Goal: Transaction & Acquisition: Purchase product/service

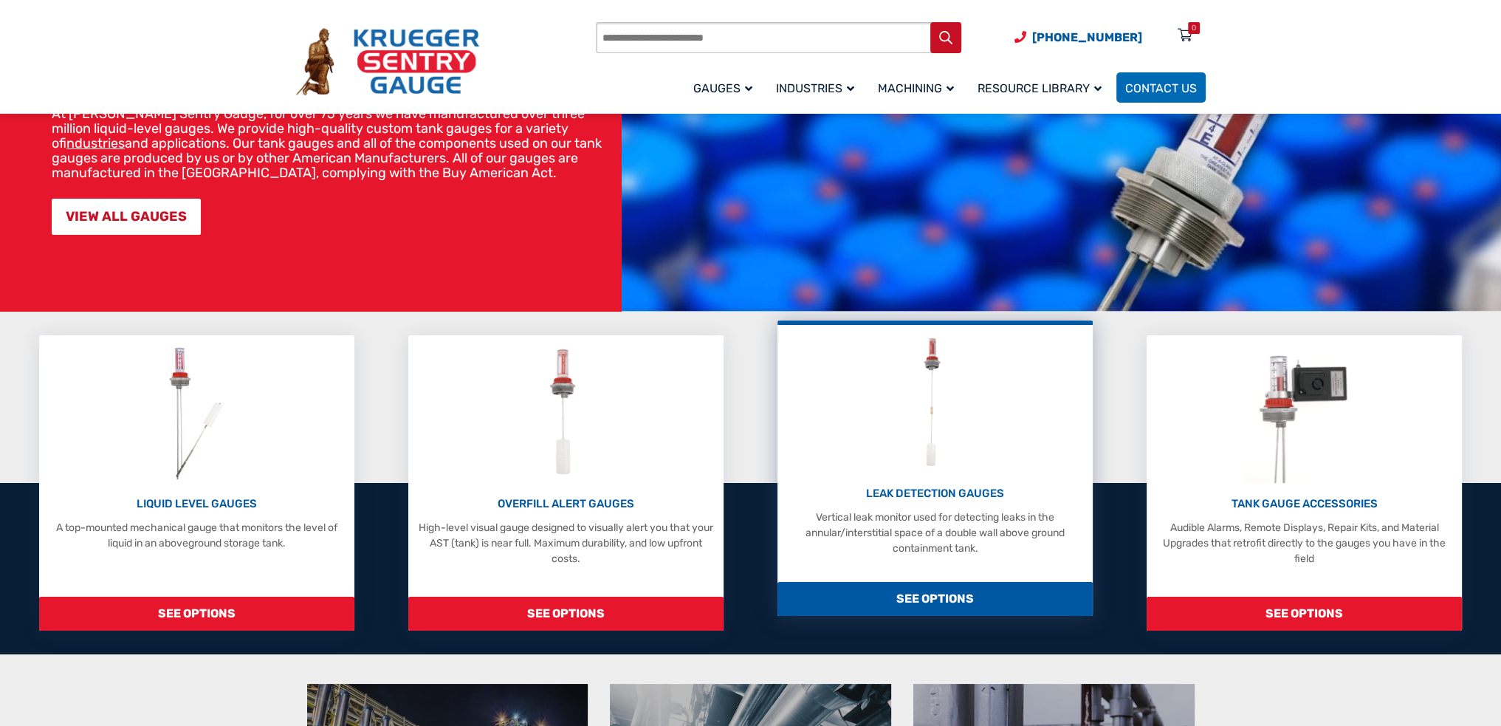
click at [922, 523] on p "Vertical leak monitor used for detecting leaks in the annular/interstitial spac…" at bounding box center [935, 532] width 300 height 47
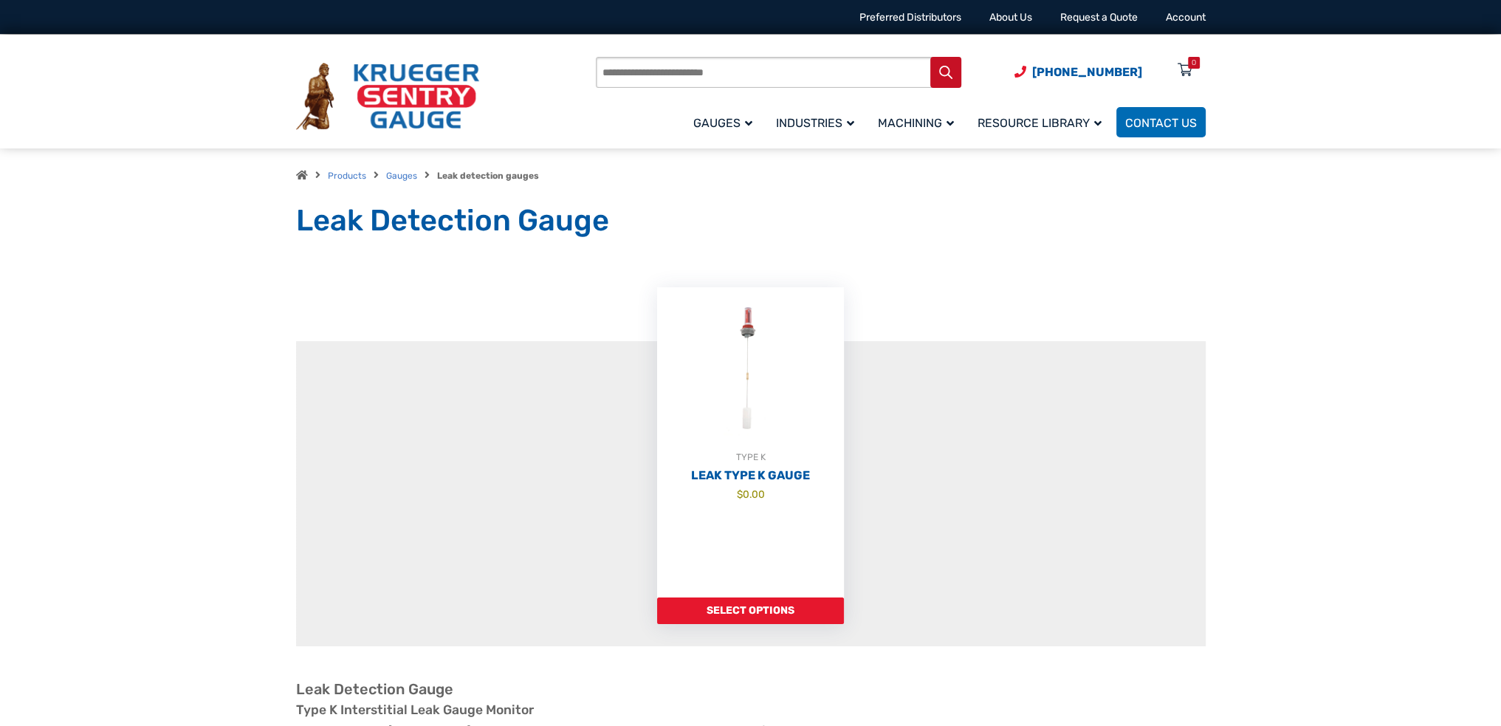
scroll to position [74, 0]
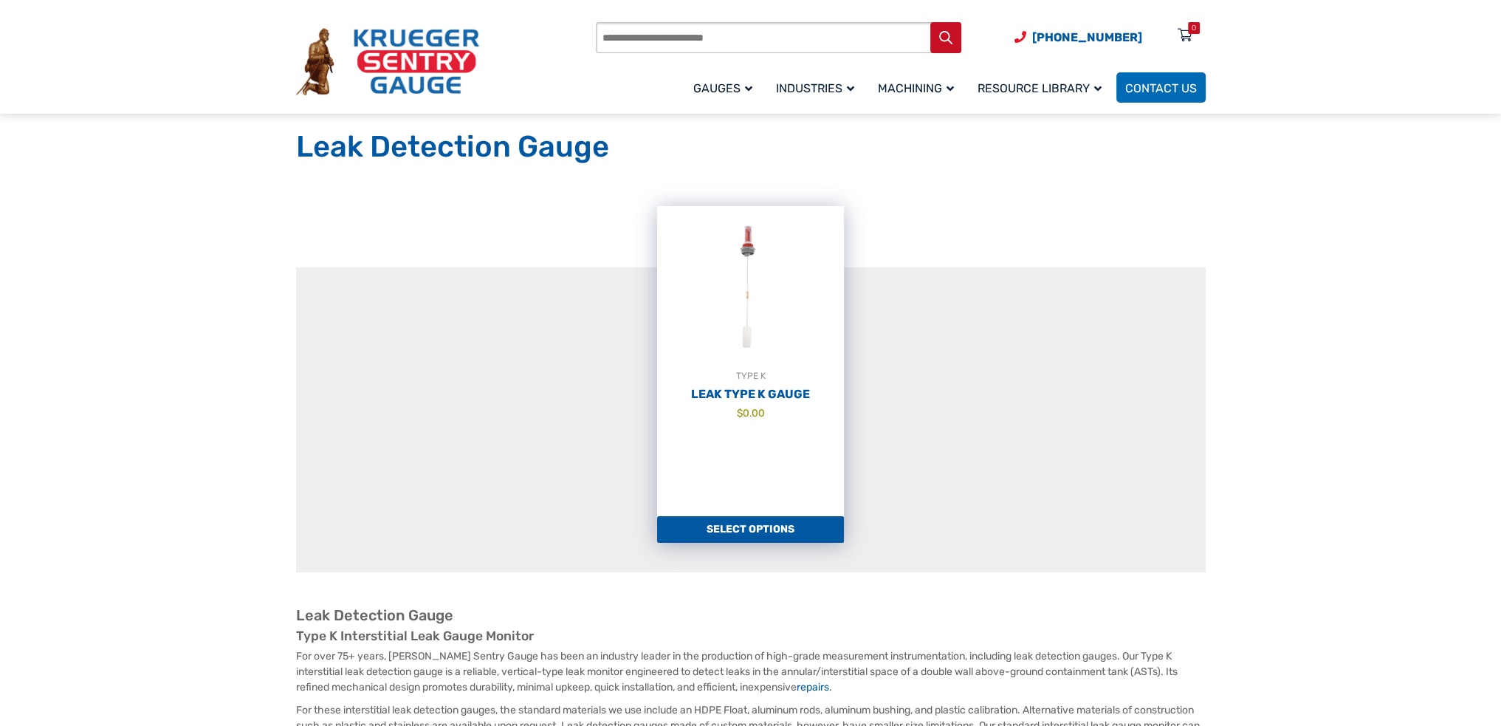
click at [769, 534] on link "Select options" at bounding box center [750, 529] width 187 height 27
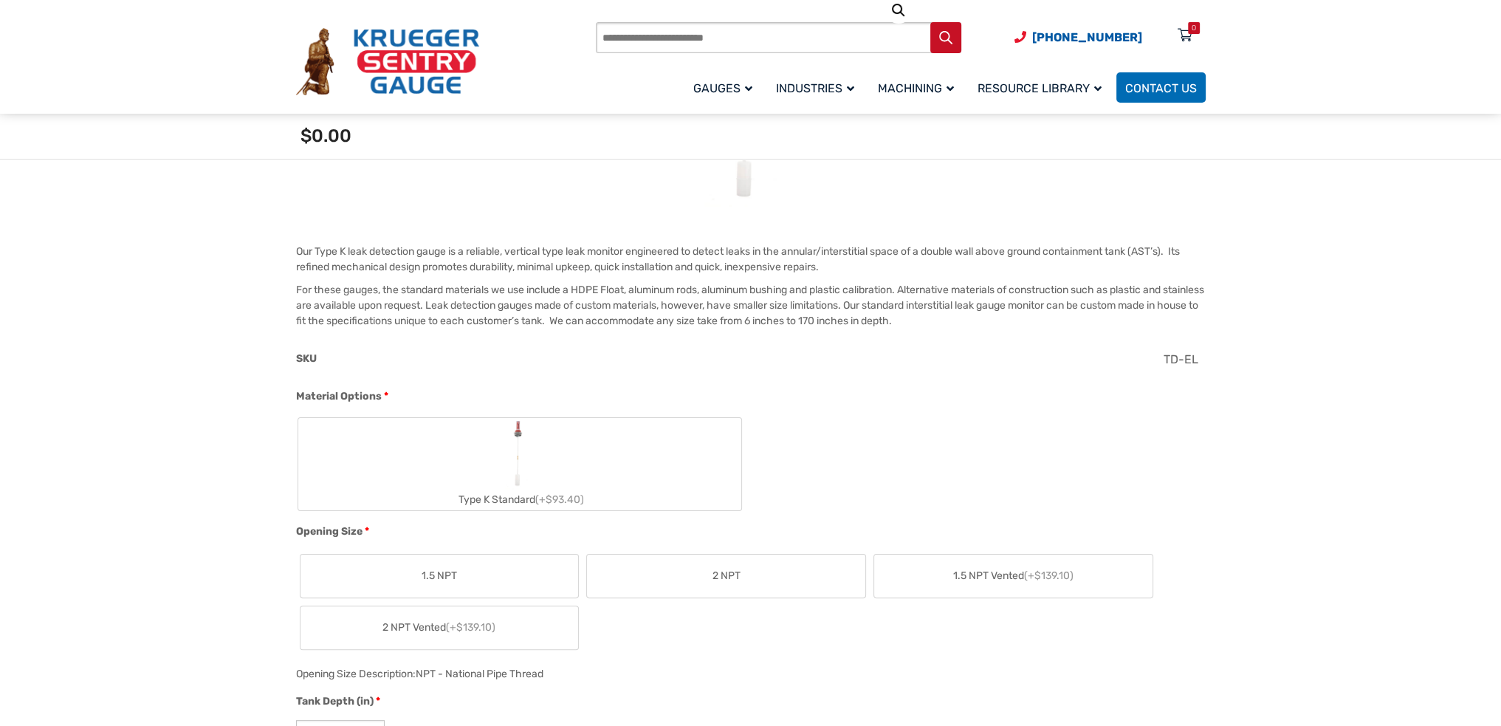
scroll to position [295, 0]
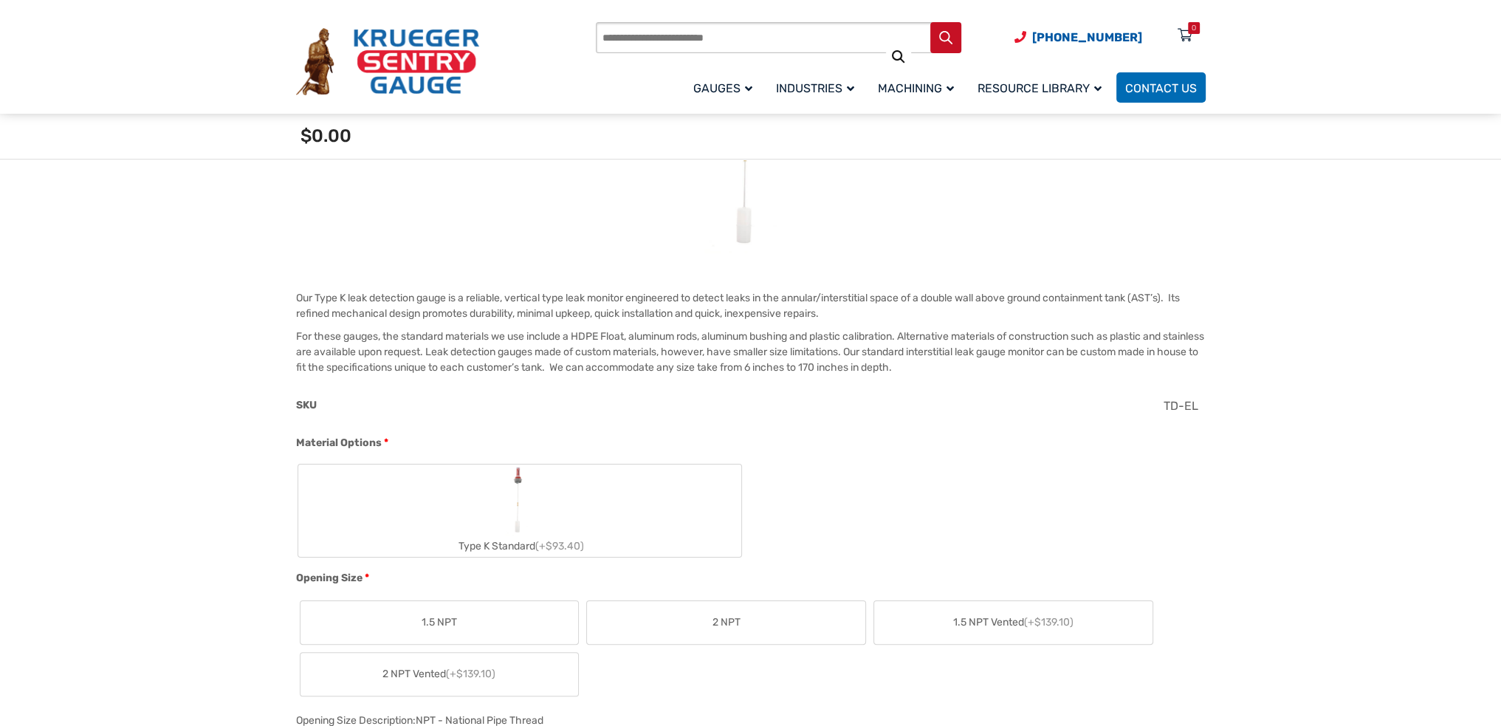
click at [484, 515] on label "Type K Standard (+$93.40)" at bounding box center [519, 510] width 443 height 92
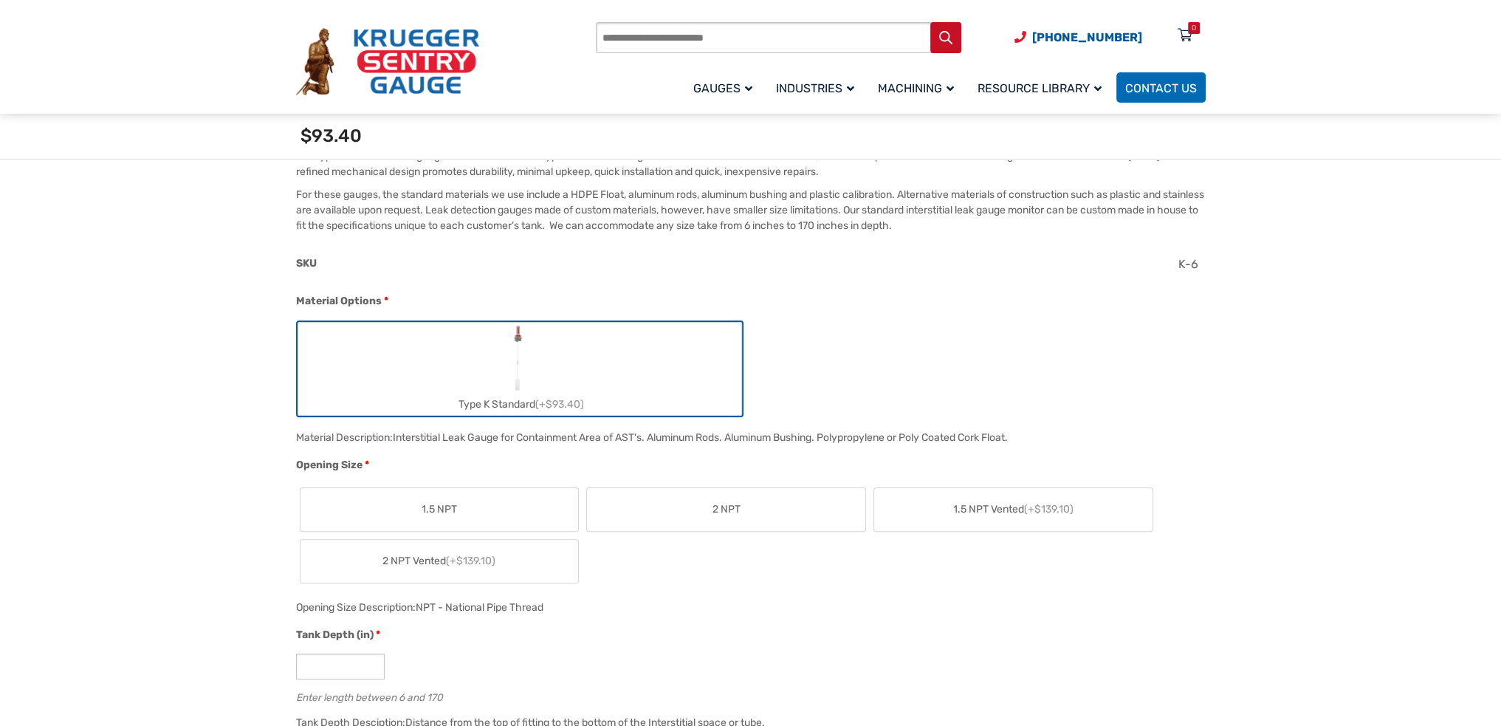
scroll to position [443, 0]
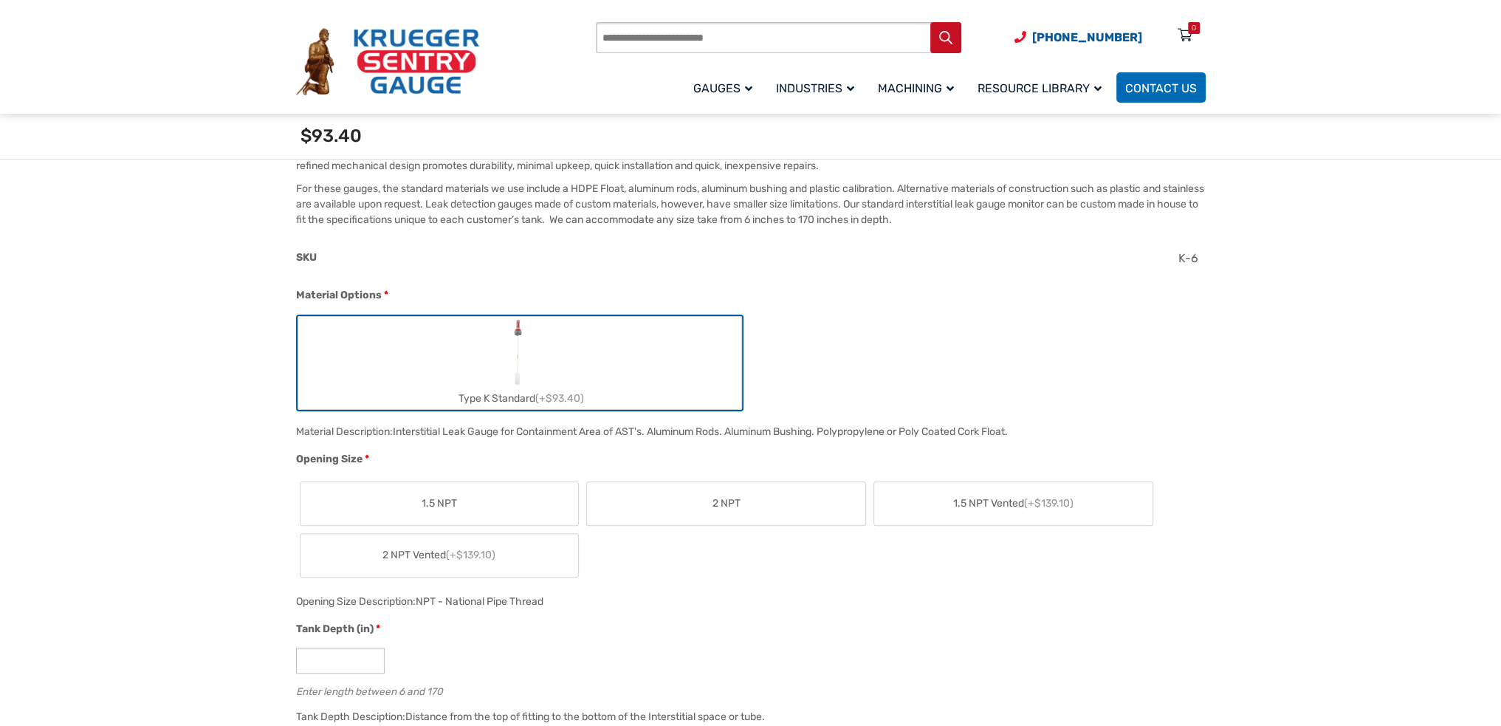
click at [684, 502] on label "2 NPT" at bounding box center [726, 503] width 278 height 43
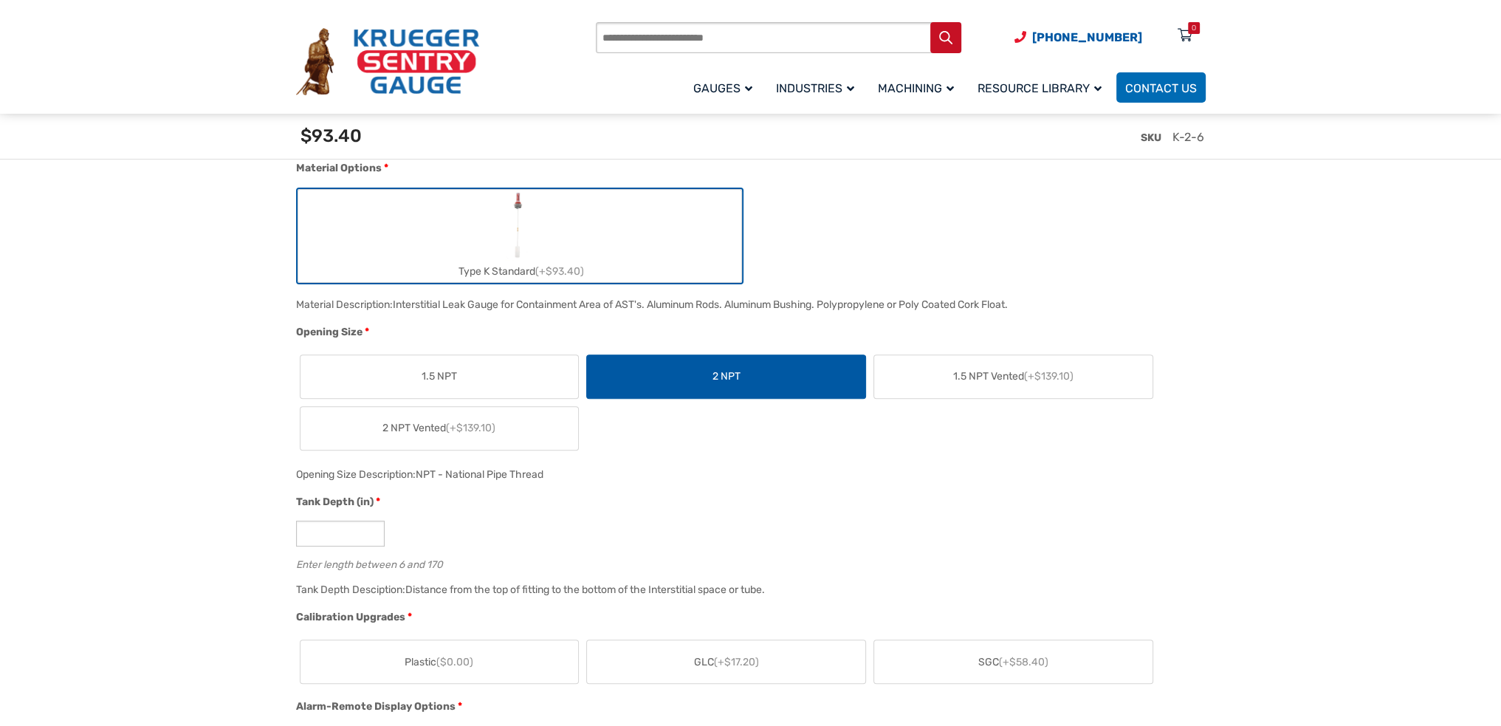
scroll to position [664, 0]
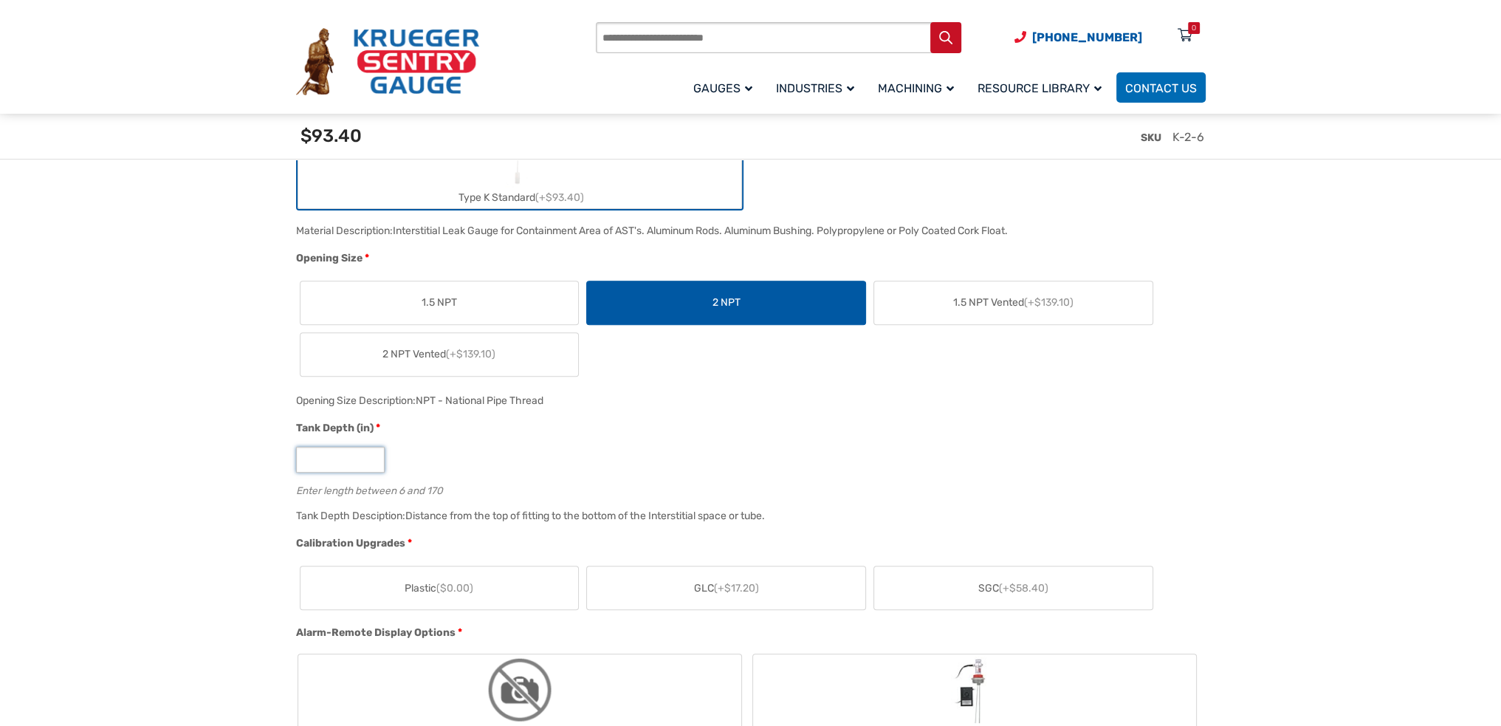
drag, startPoint x: 337, startPoint y: 465, endPoint x: 242, endPoint y: 451, distance: 95.5
type input "***"
click at [499, 438] on div "Tank Depth (in) *" at bounding box center [747, 429] width 902 height 19
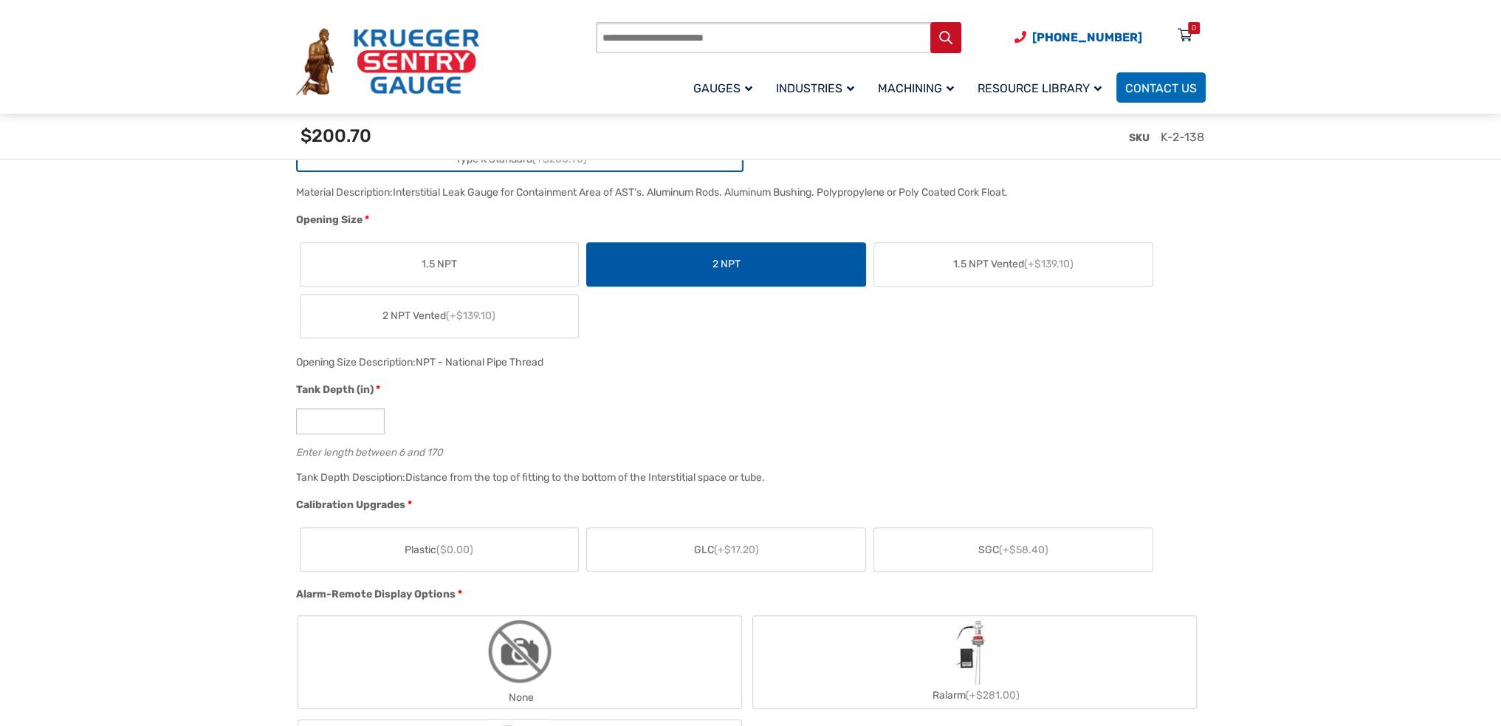
scroll to position [738, 0]
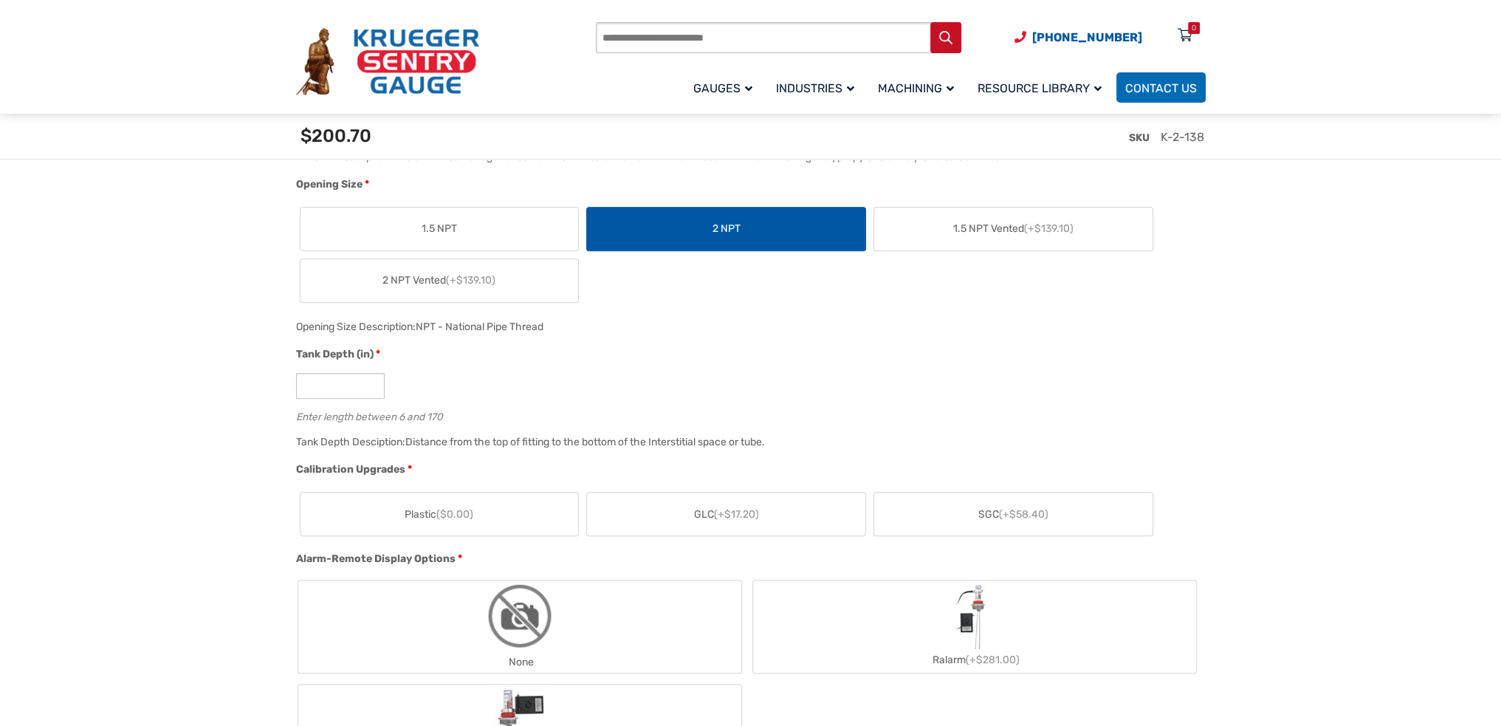
click at [491, 513] on label "Plastic ($0.00)" at bounding box center [439, 513] width 278 height 43
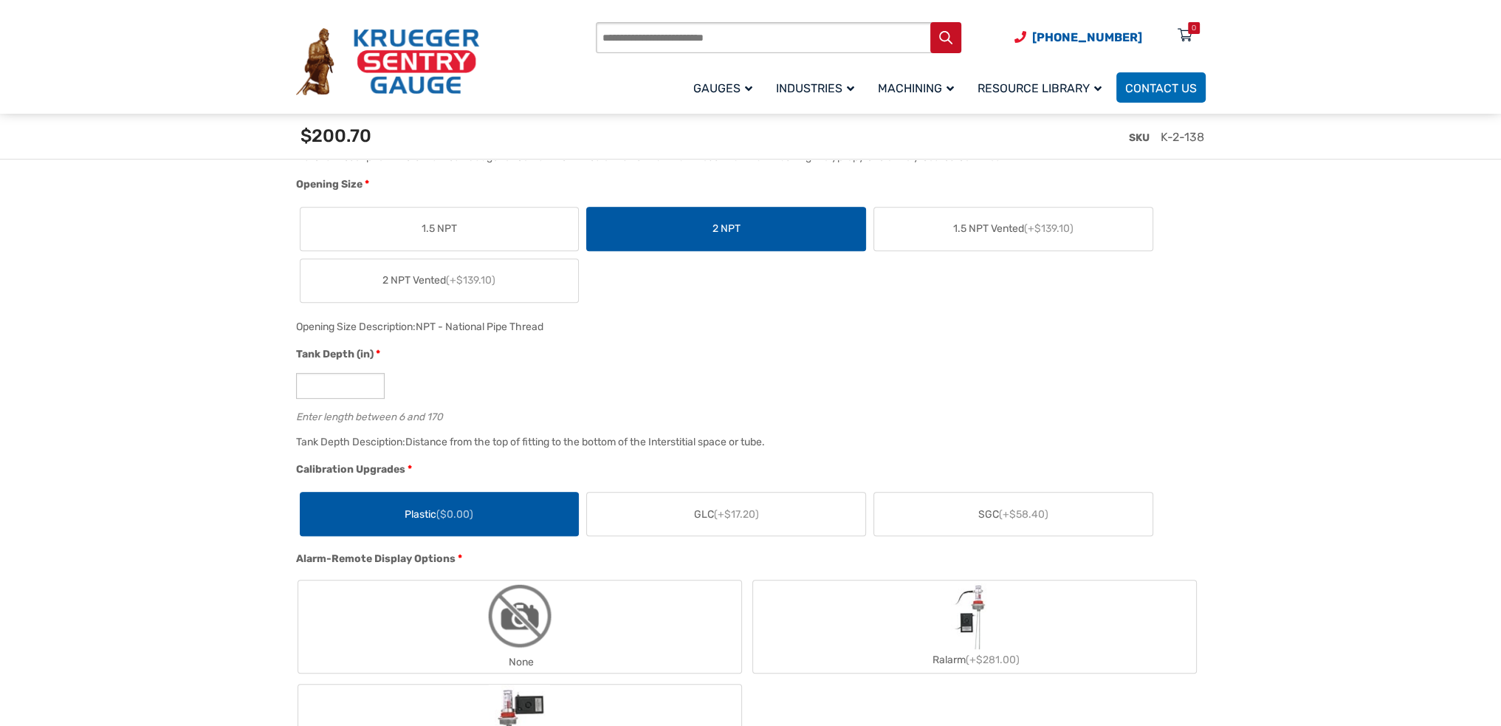
scroll to position [812, 0]
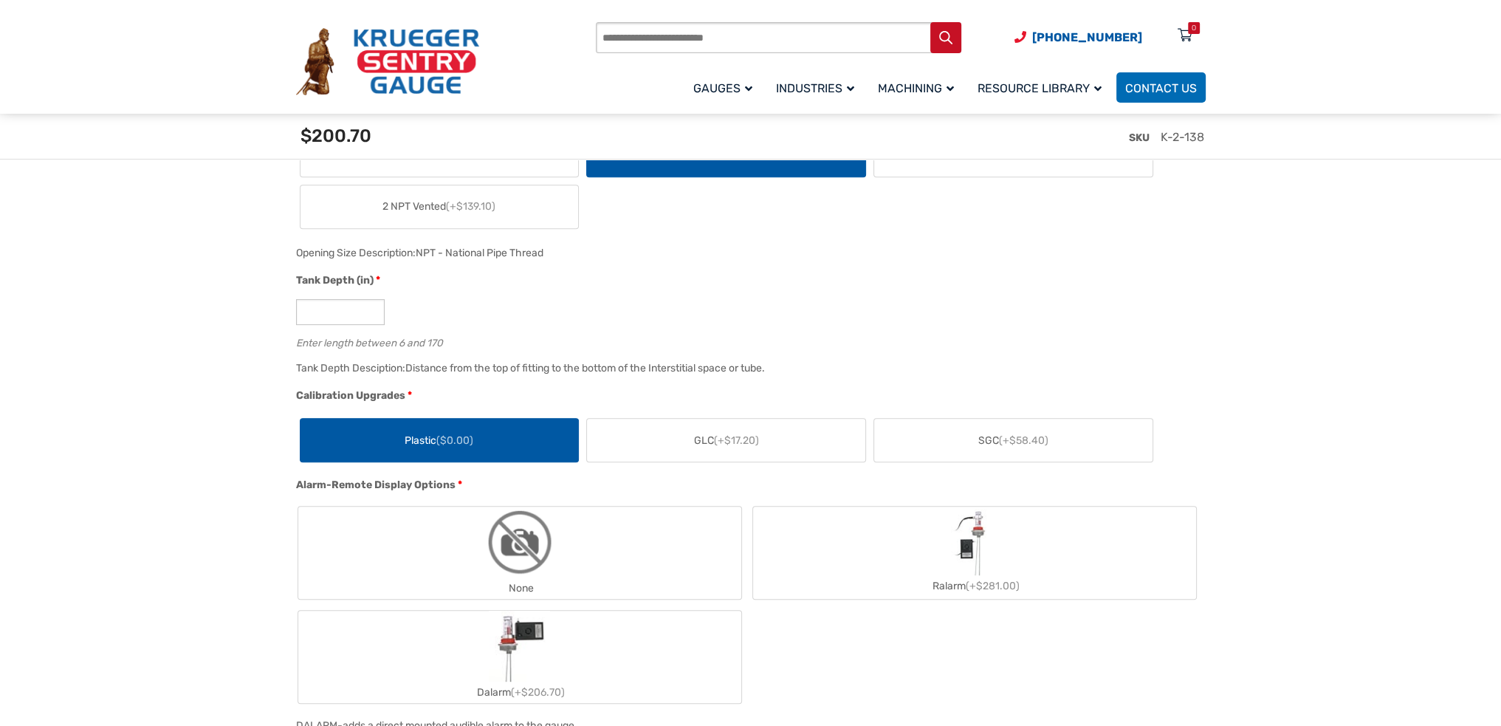
click at [532, 536] on img "None" at bounding box center [519, 541] width 71 height 71
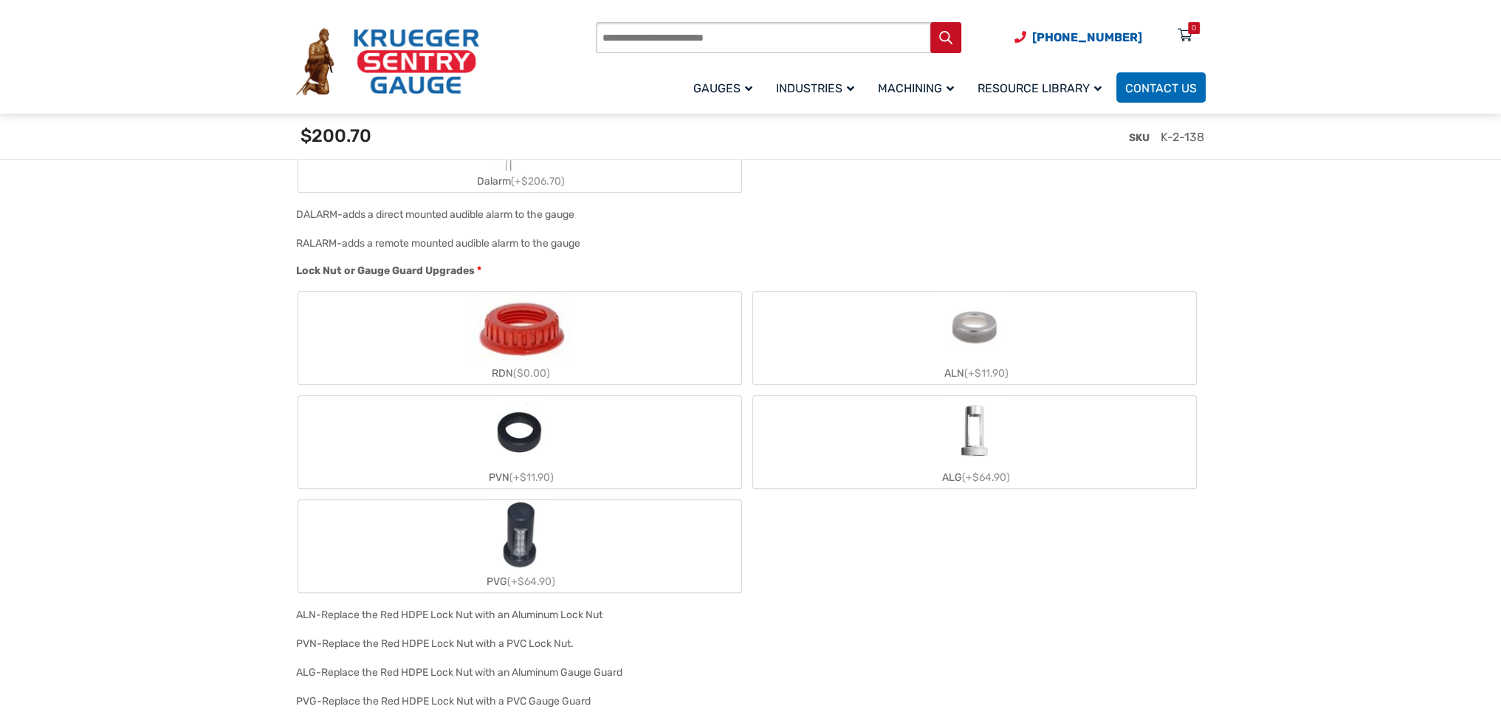
scroll to position [1329, 0]
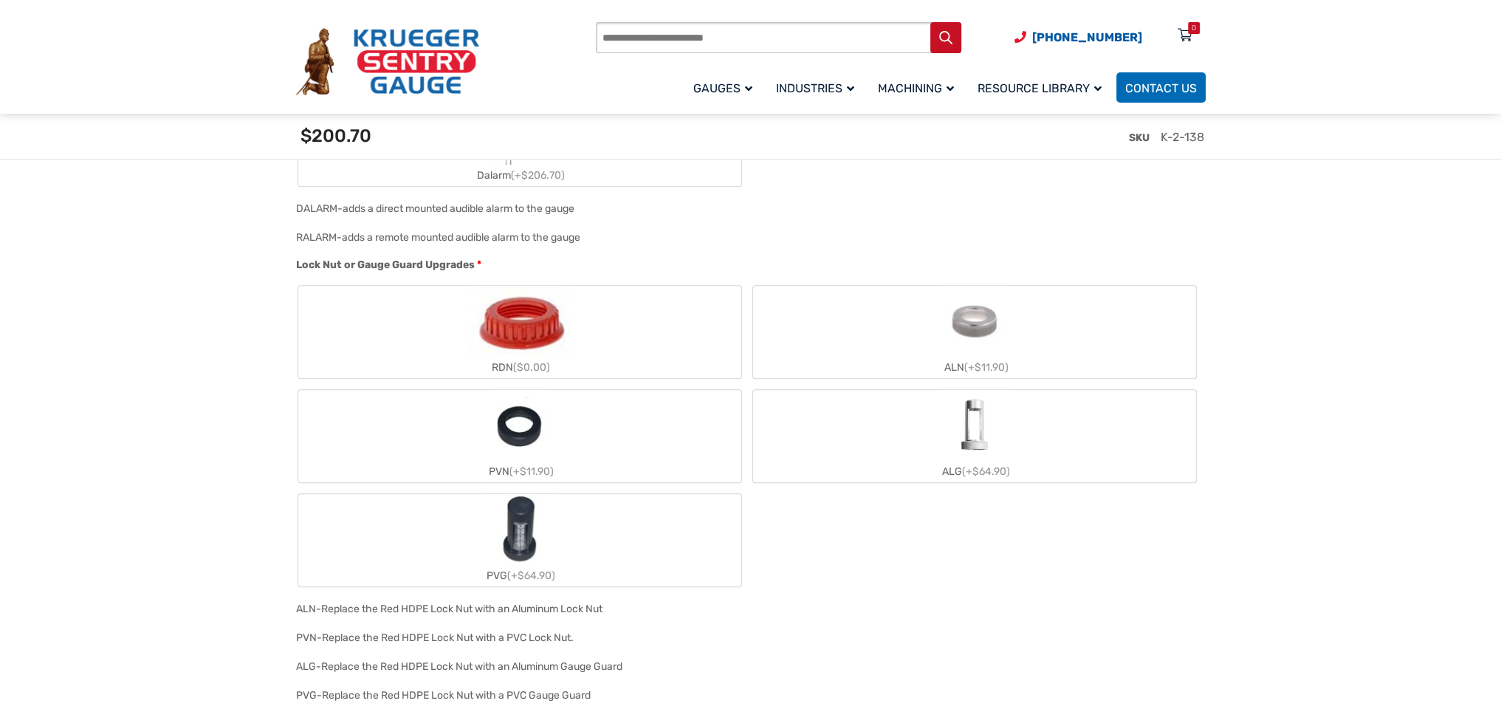
click at [670, 354] on label "RDN ($0.00)" at bounding box center [519, 332] width 443 height 92
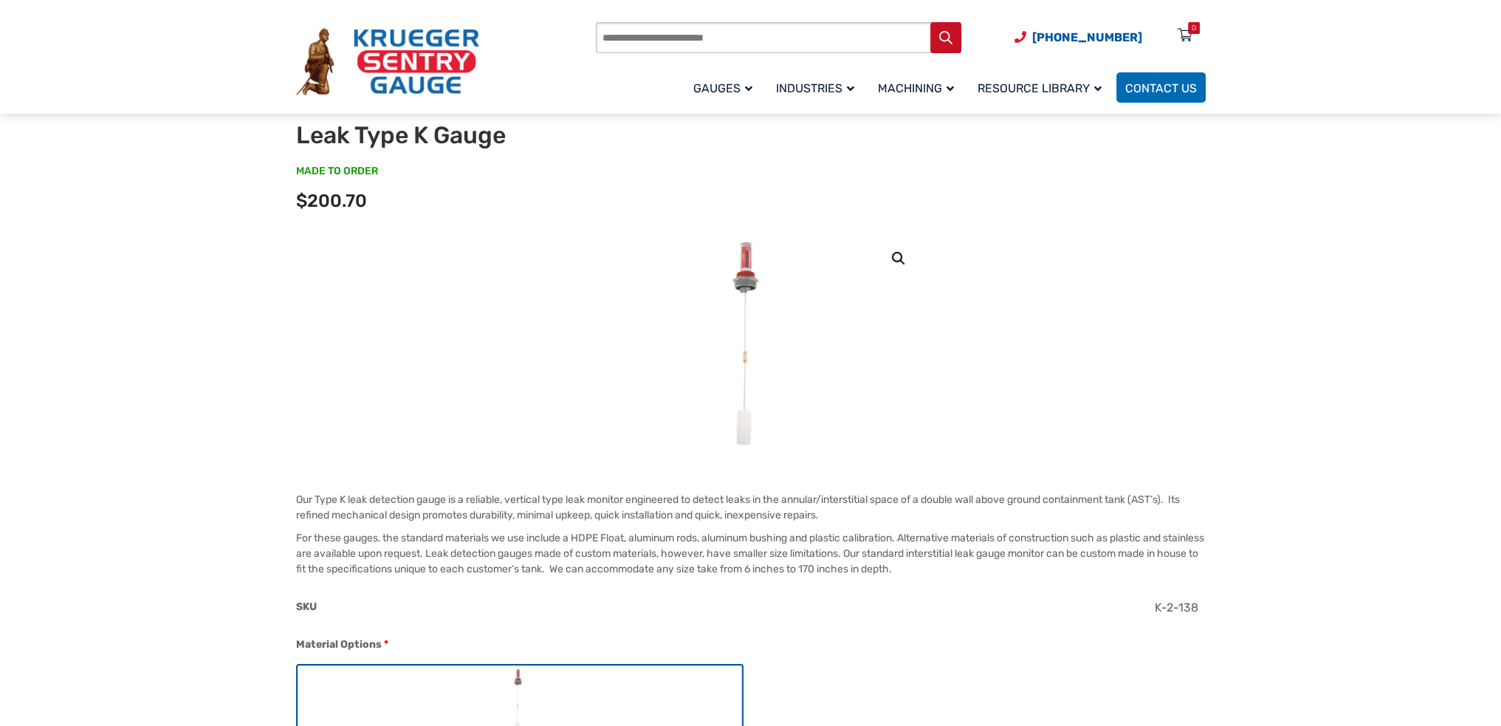
scroll to position [0, 0]
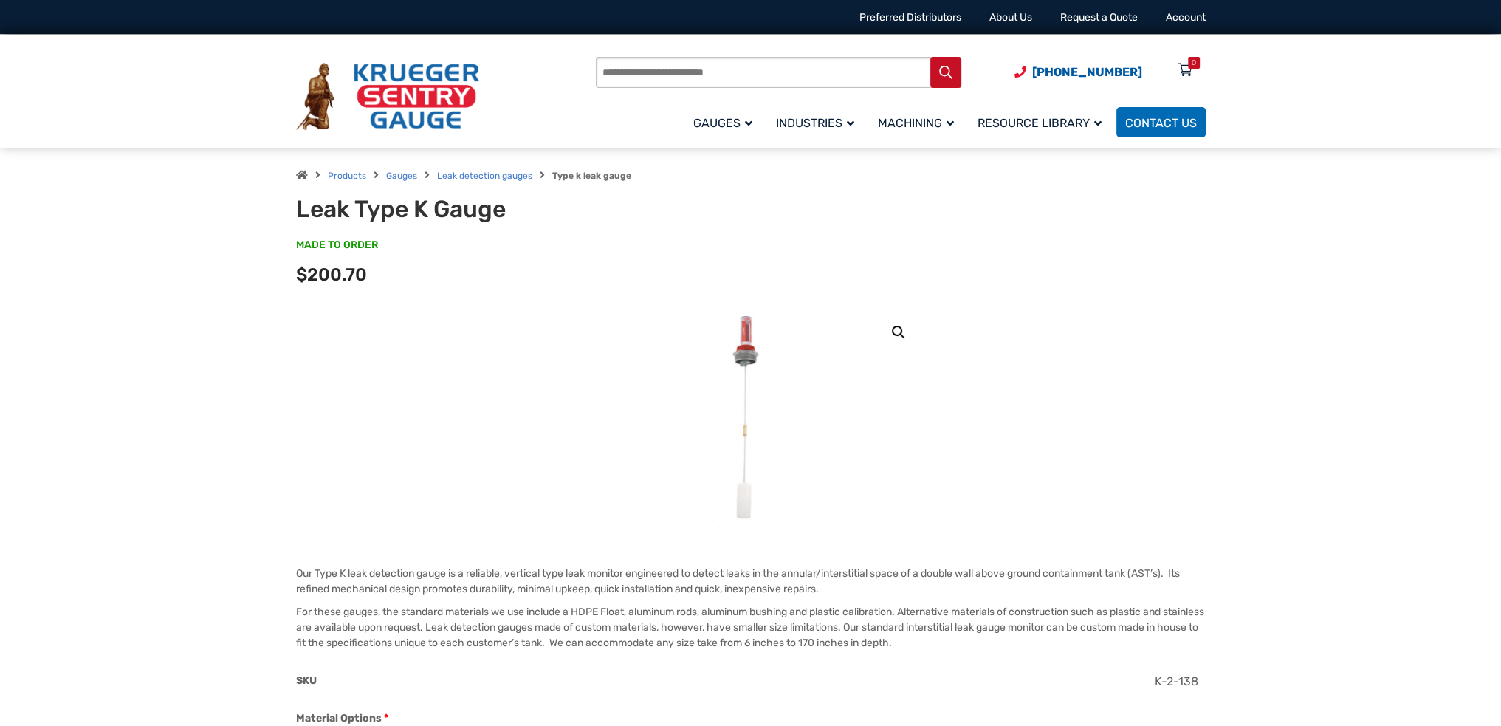
click at [737, 331] on img at bounding box center [750, 417] width 91 height 221
click at [517, 171] on link "Leak detection gauges" at bounding box center [484, 176] width 95 height 10
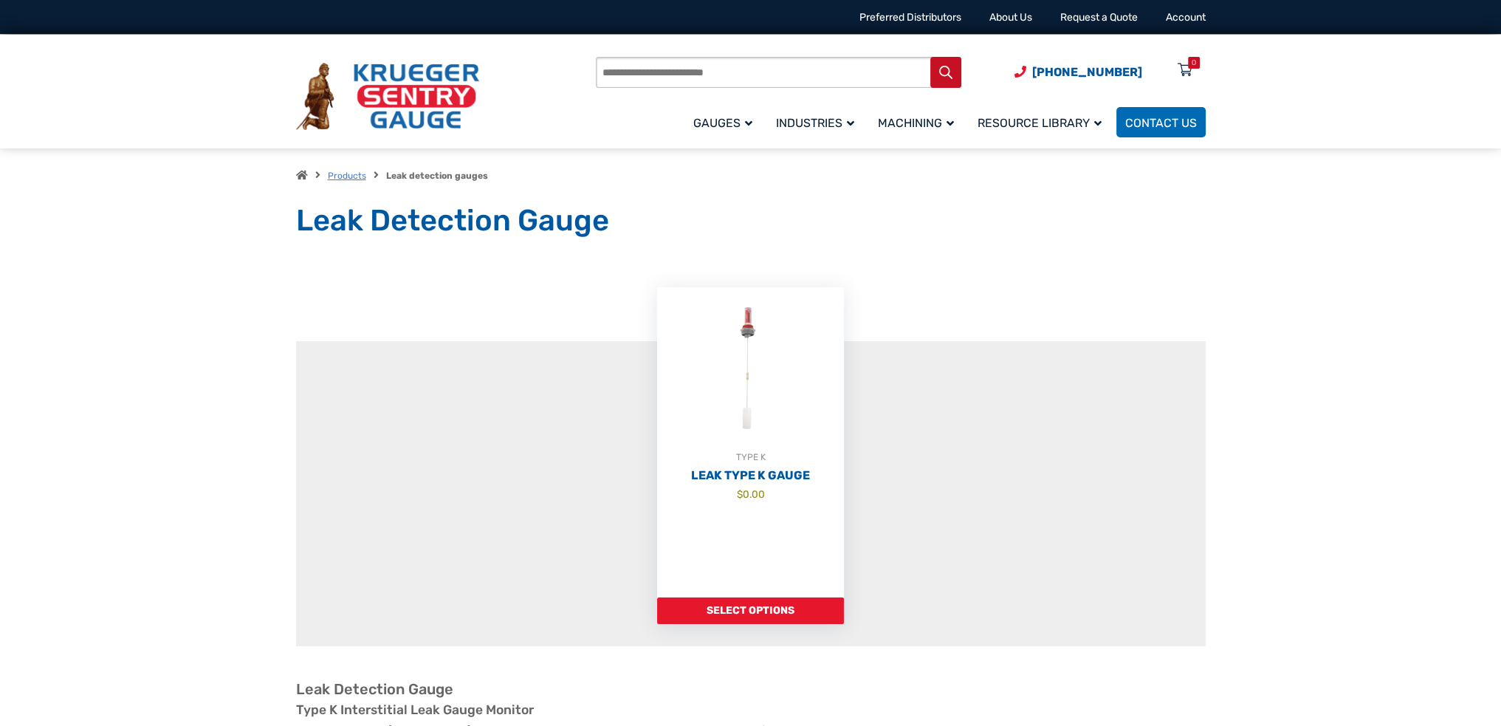
click at [343, 179] on link "Products" at bounding box center [347, 176] width 38 height 10
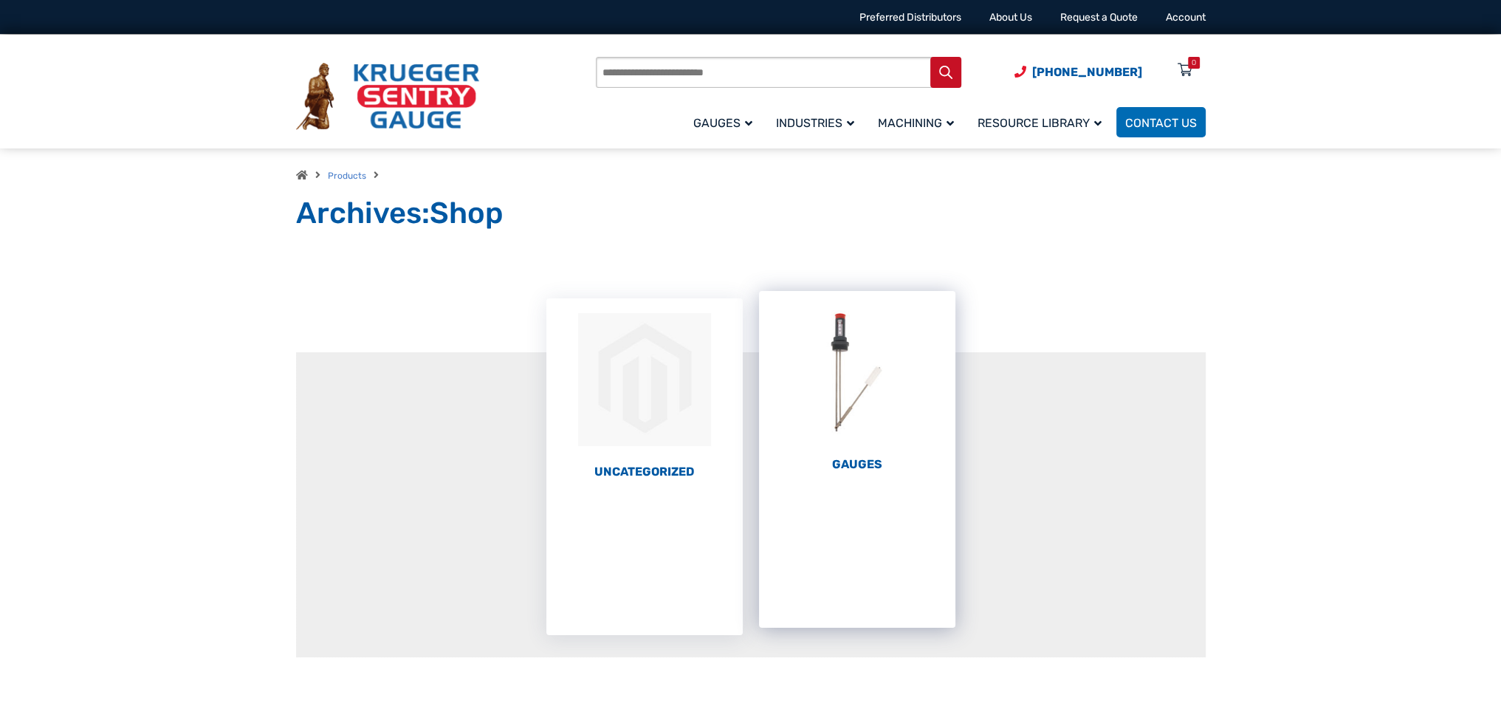
click at [851, 467] on h2 "Gauges (67)" at bounding box center [857, 464] width 196 height 15
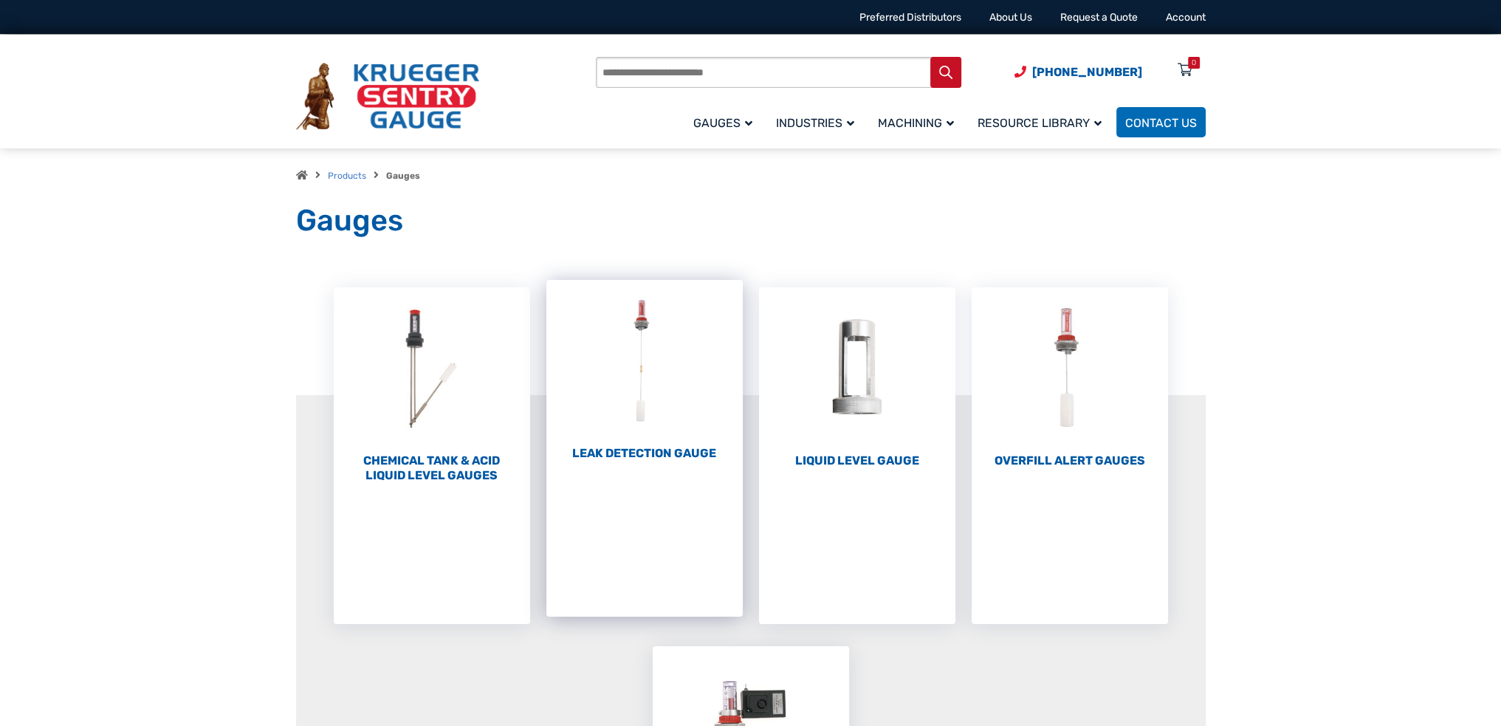
click at [684, 459] on h2 "Leak Detection Gauge (1)" at bounding box center [644, 453] width 196 height 15
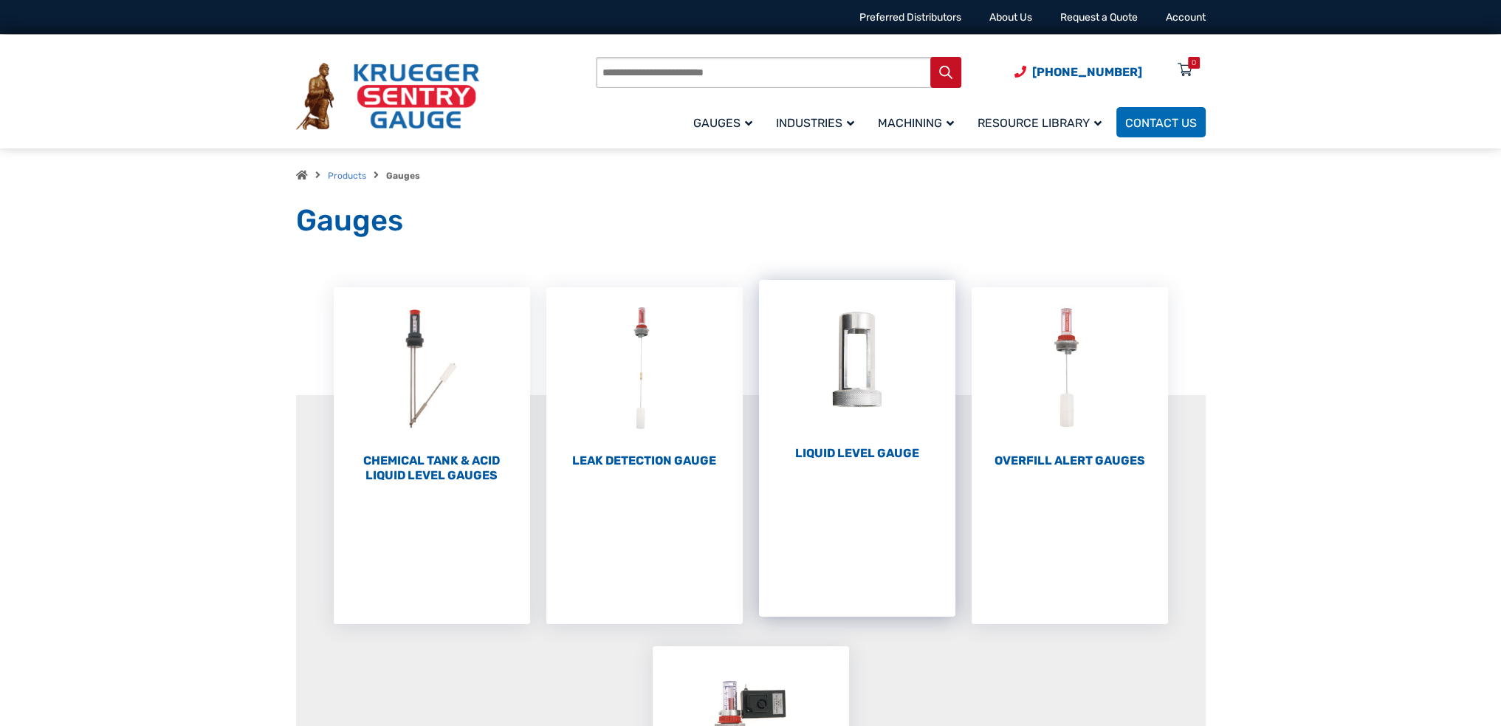
click at [818, 462] on li "Liquid Level Gauge (10)" at bounding box center [857, 448] width 196 height 337
click at [834, 446] on h2 "Liquid Level Gauge (10)" at bounding box center [857, 453] width 196 height 15
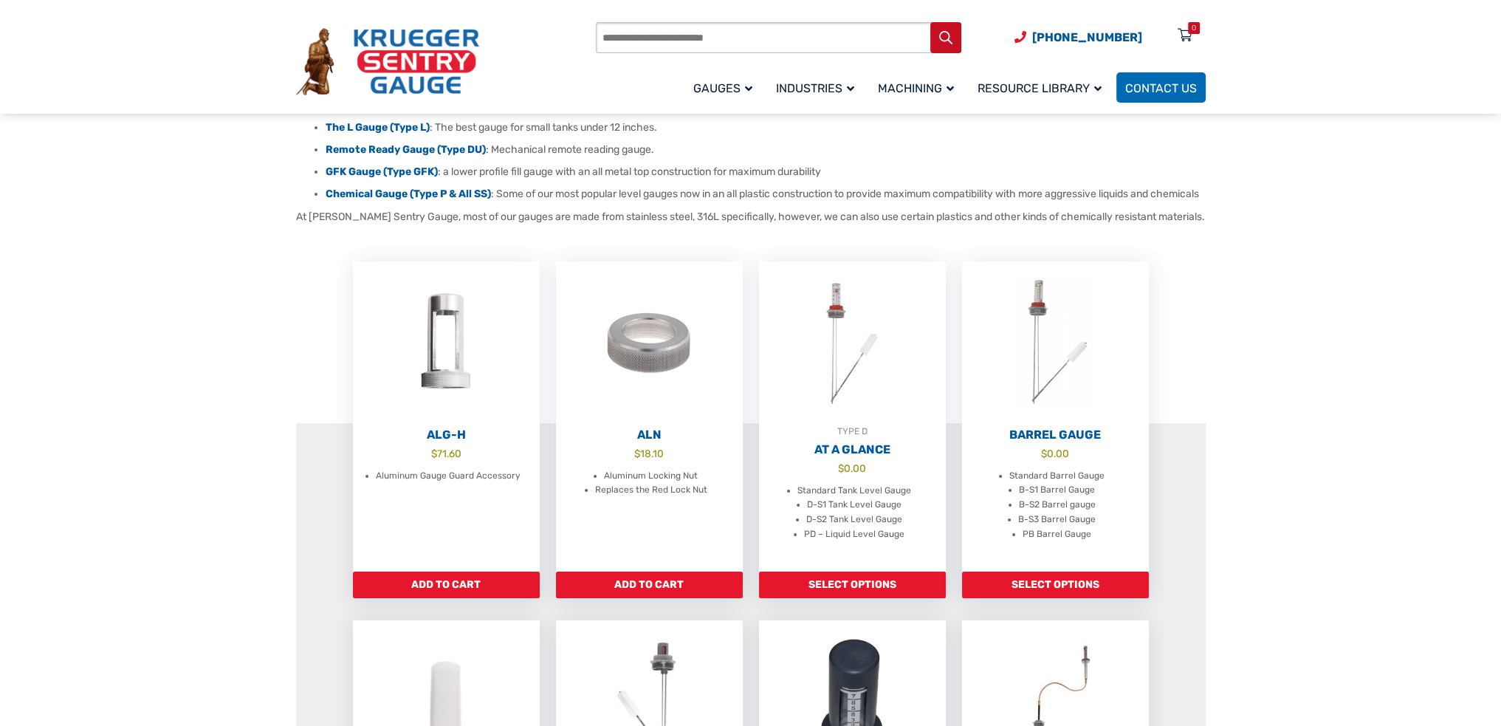
scroll to position [148, 0]
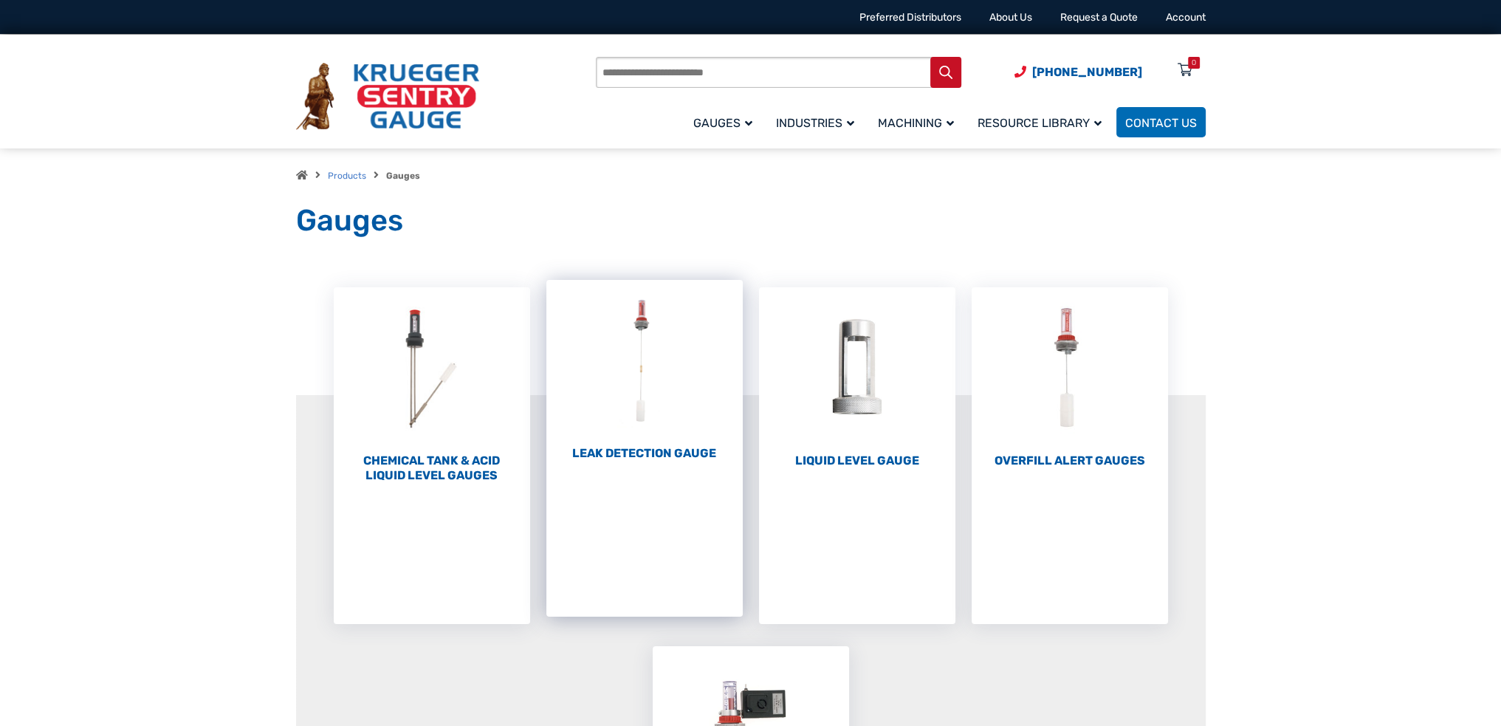
click at [672, 448] on h2 "Leak Detection Gauge (1)" at bounding box center [644, 453] width 196 height 15
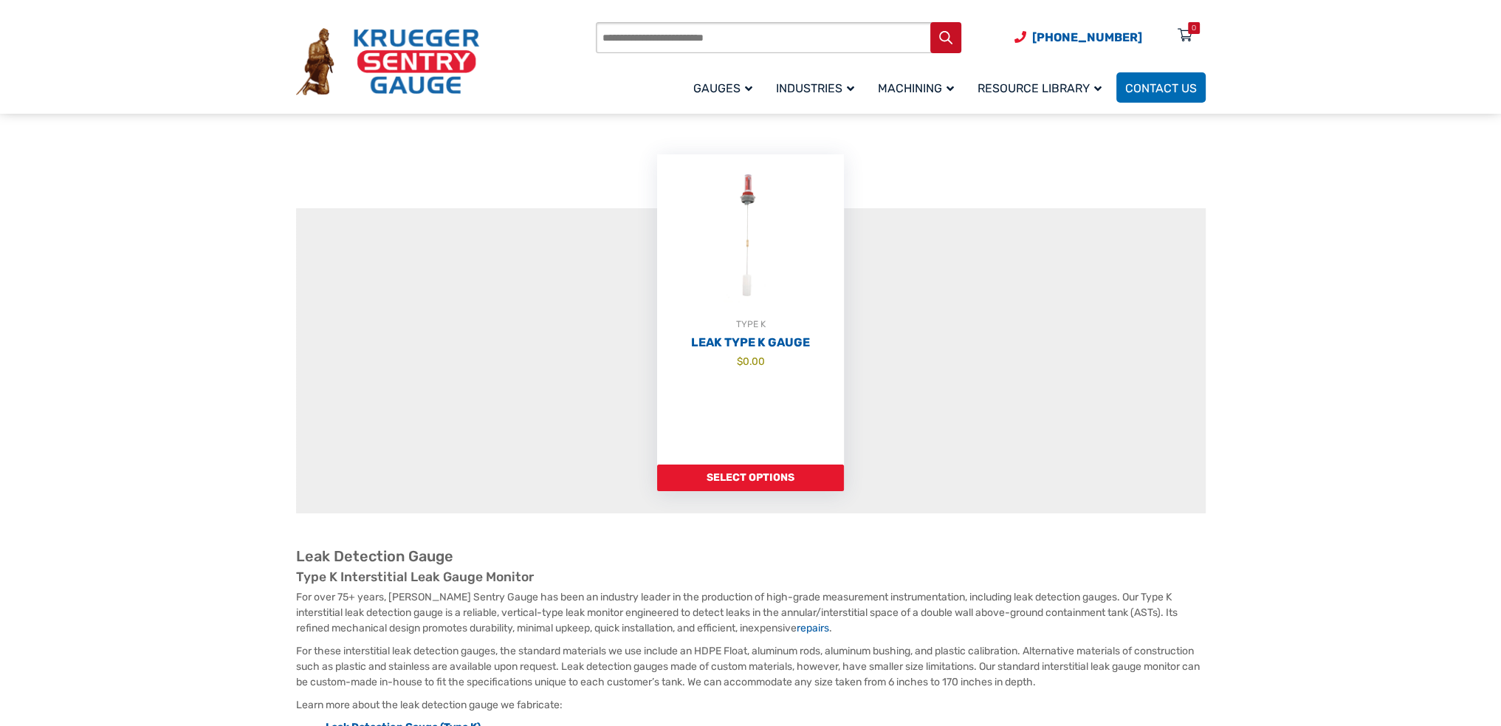
scroll to position [295, 0]
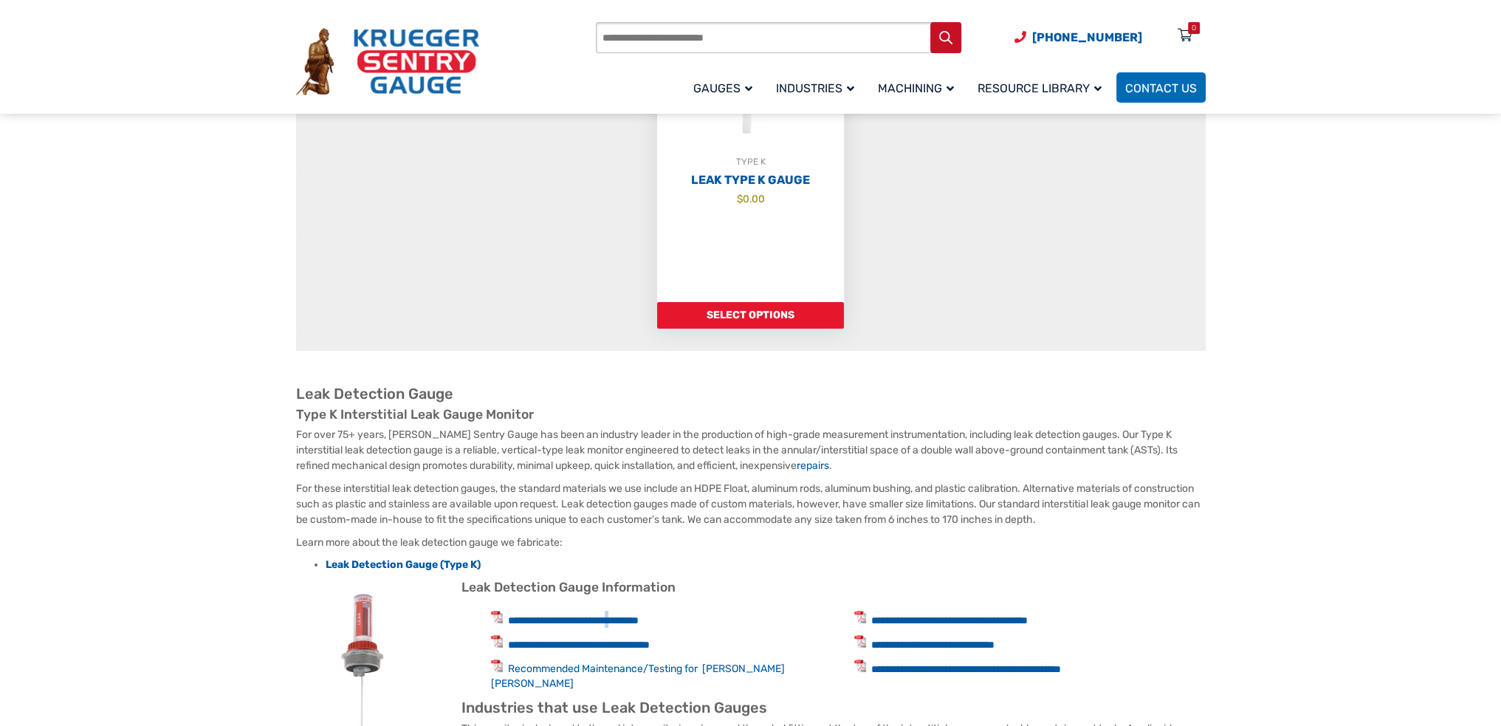
click at [633, 612] on li "**********" at bounding box center [666, 619] width 351 height 17
click at [638, 615] on link "**********" at bounding box center [573, 620] width 131 height 10
